Goal: Information Seeking & Learning: Learn about a topic

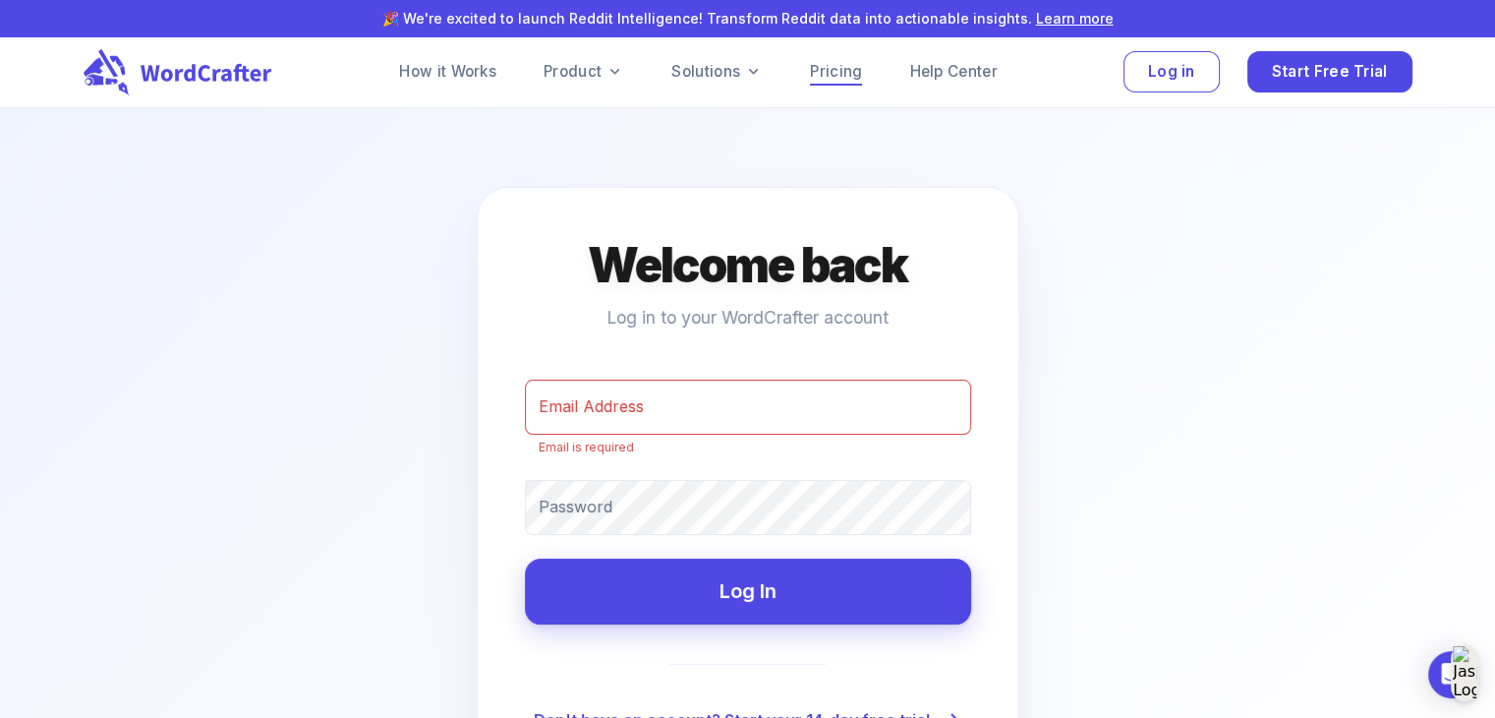
click at [842, 76] on link "Pricing" at bounding box center [836, 72] width 52 height 24
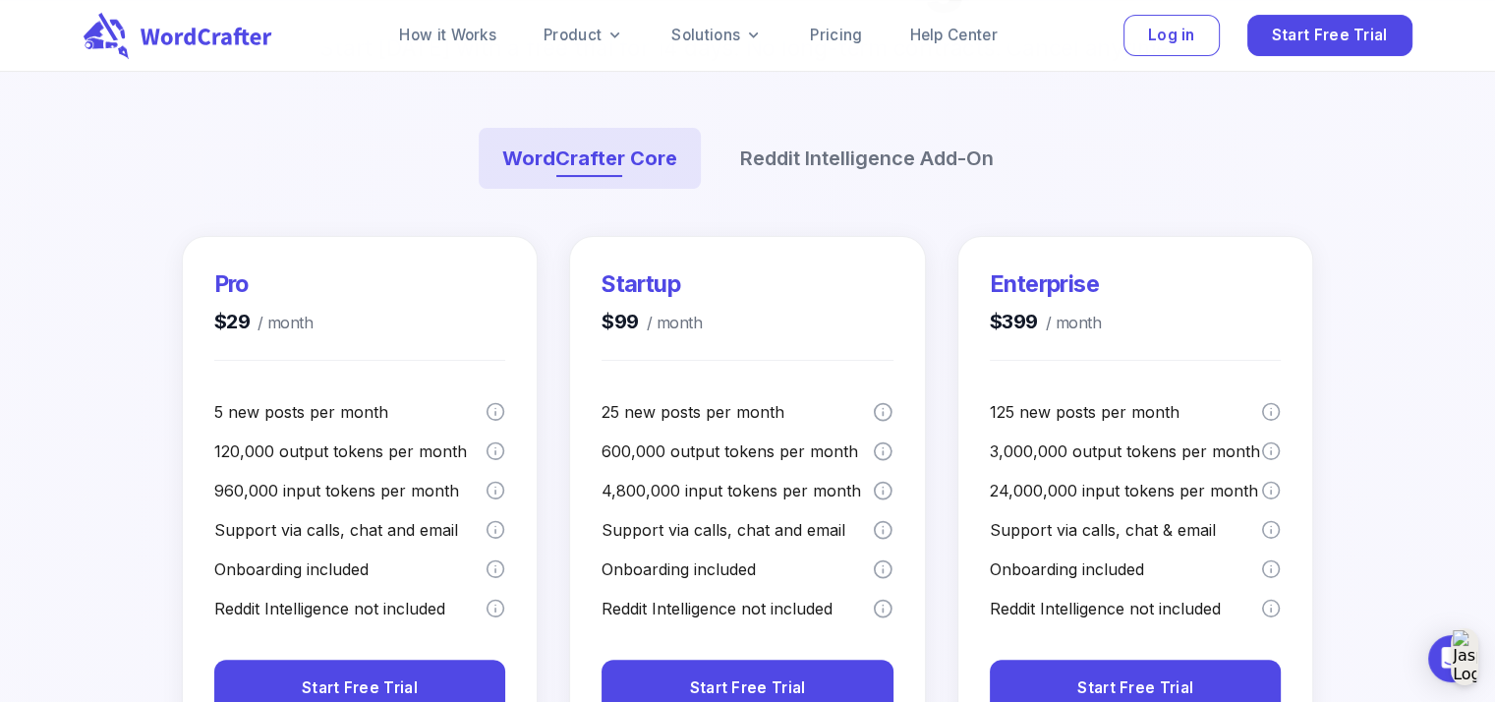
scroll to position [98, 0]
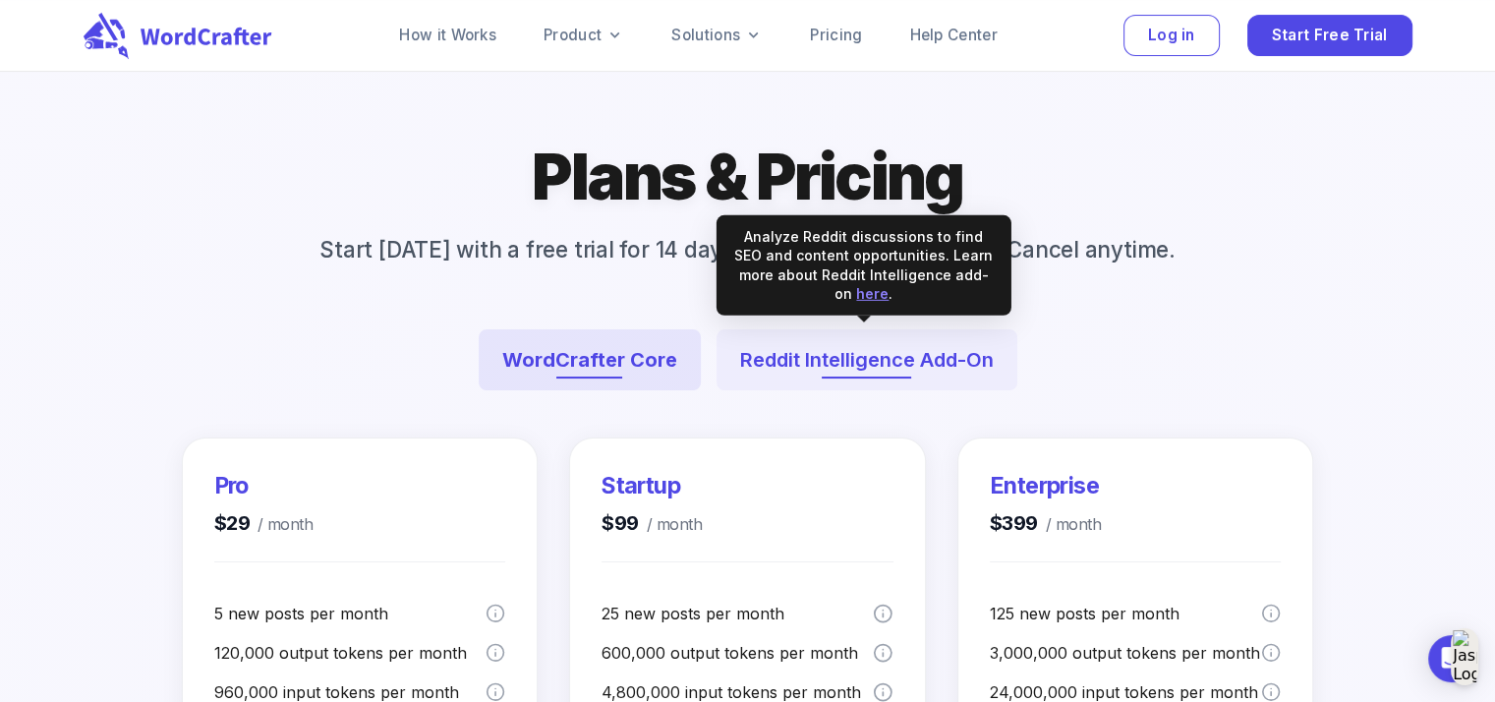
click at [880, 354] on button "Reddit Intelligence Add-On" at bounding box center [867, 359] width 301 height 61
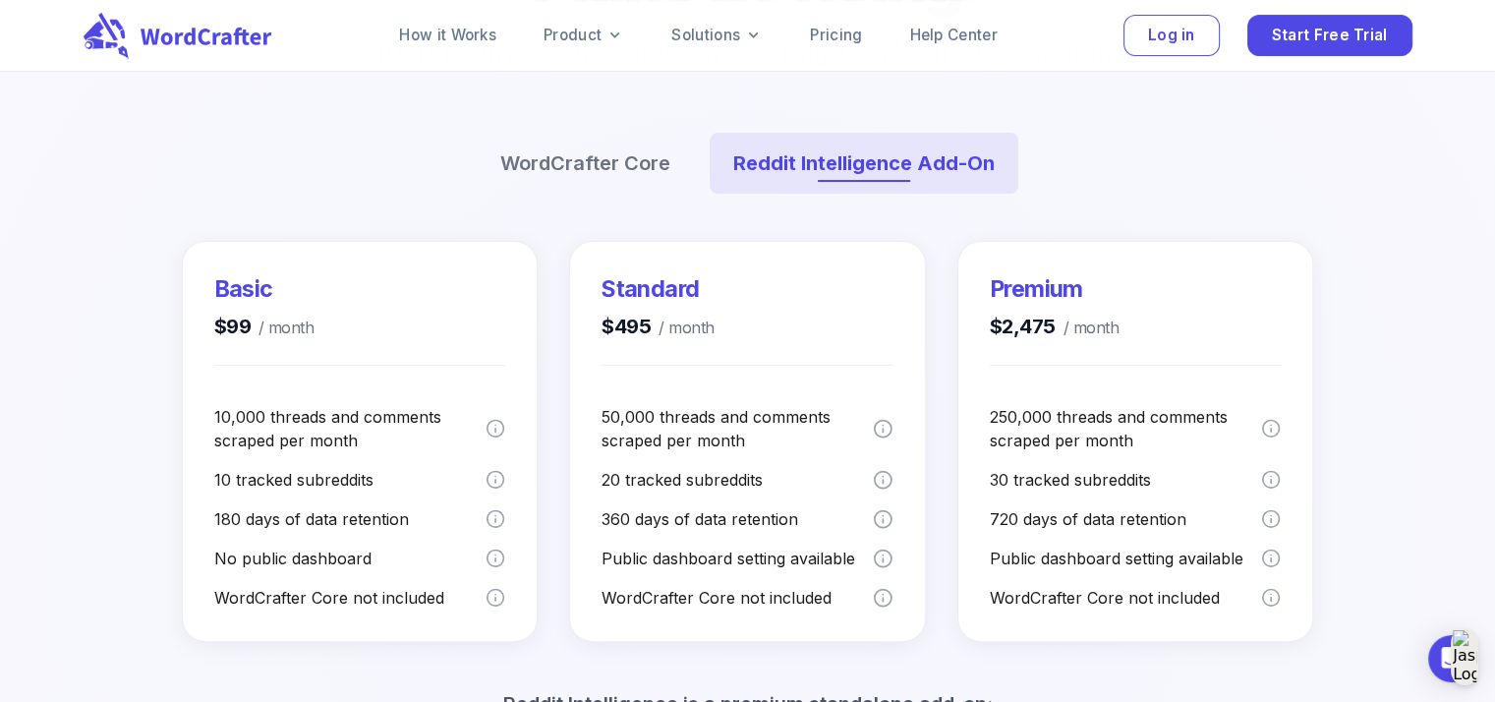
scroll to position [0, 0]
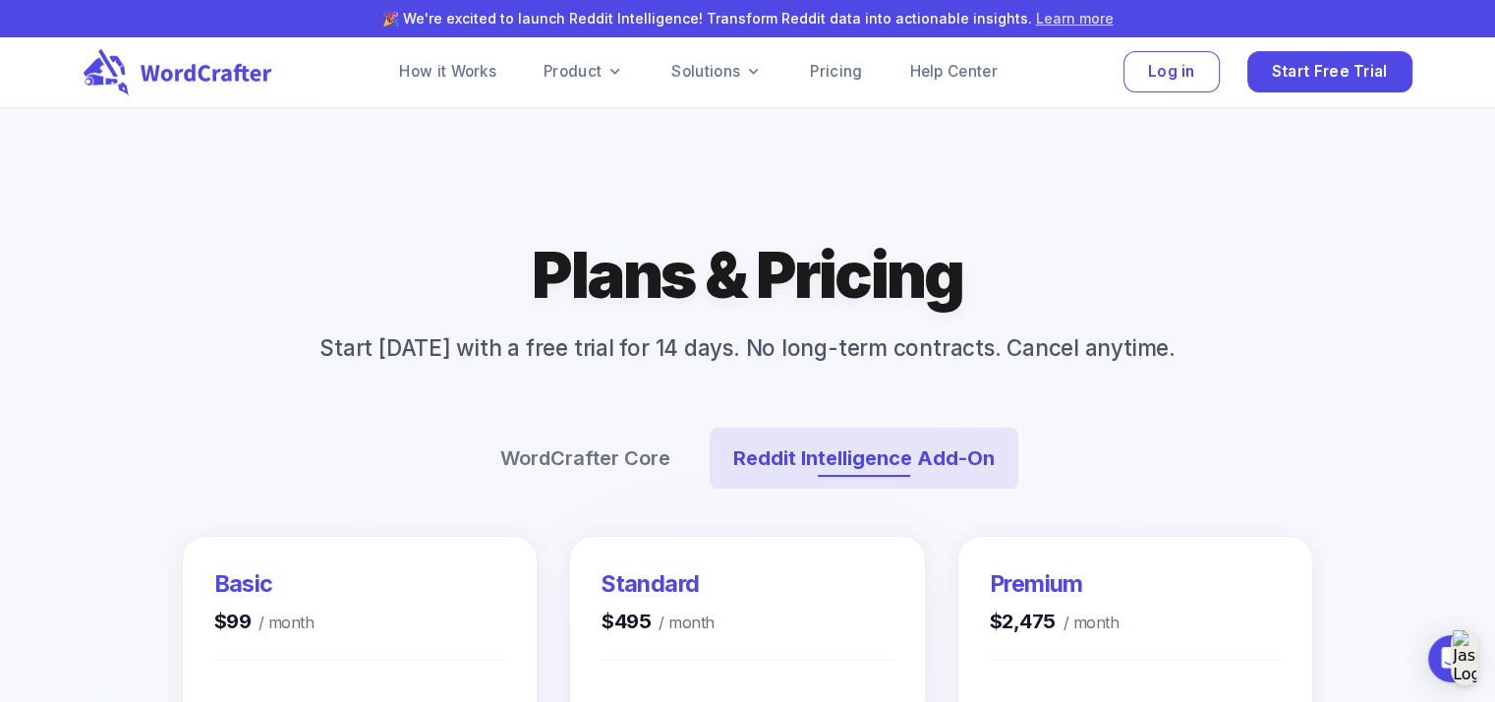
click at [1042, 18] on link "Learn more" at bounding box center [1075, 18] width 78 height 17
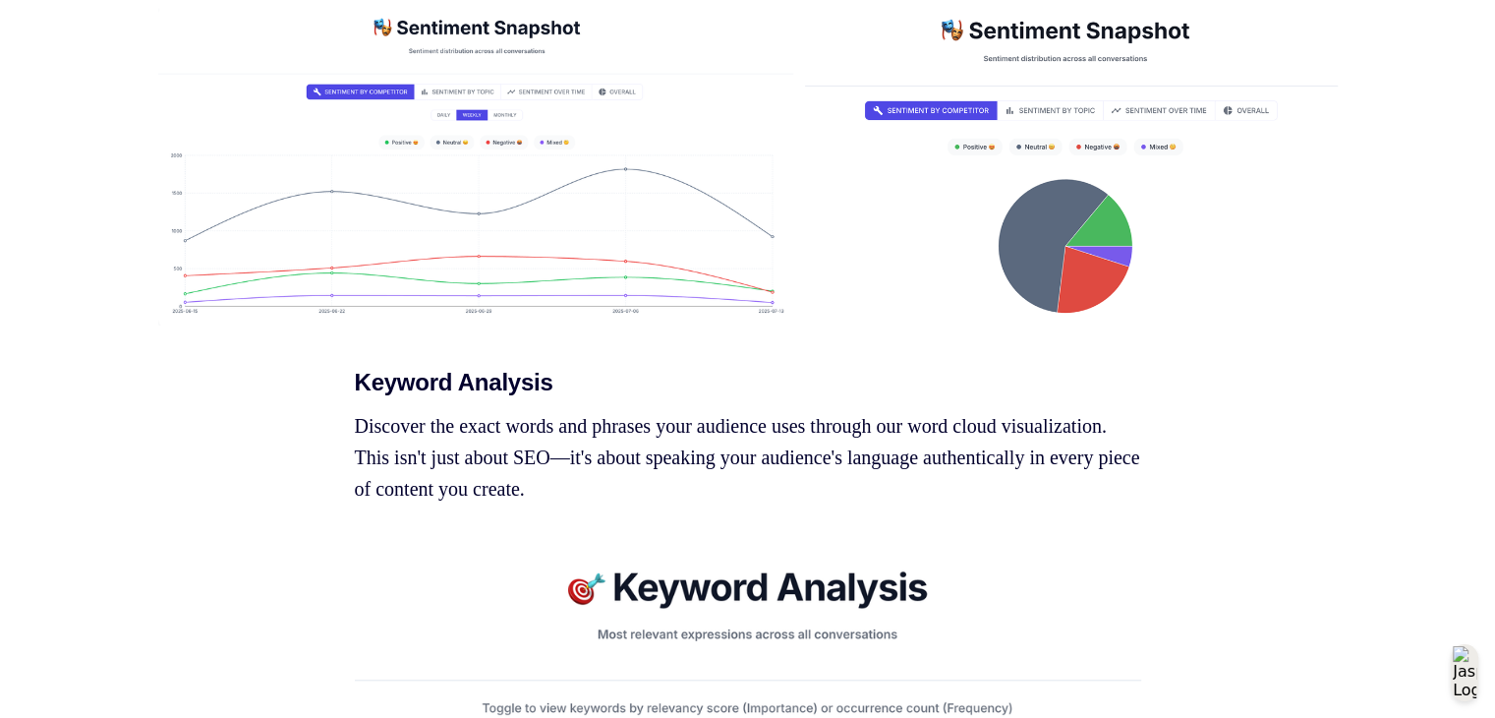
scroll to position [5309, 0]
